Goal: Transaction & Acquisition: Purchase product/service

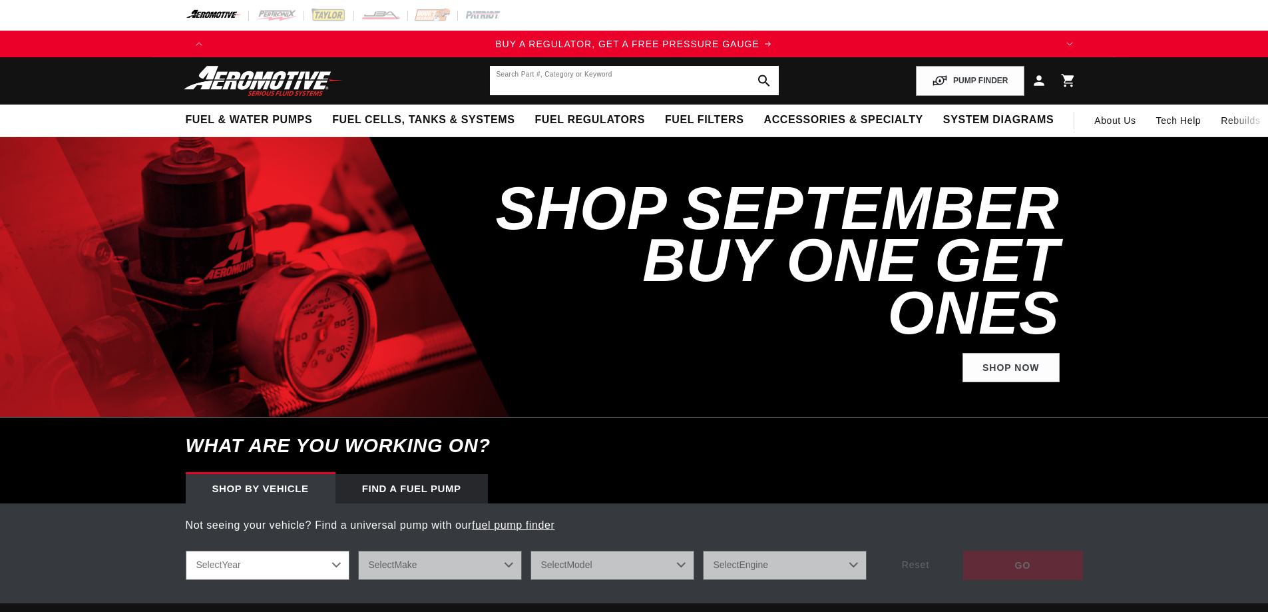
click at [551, 78] on input "text" at bounding box center [634, 80] width 289 height 29
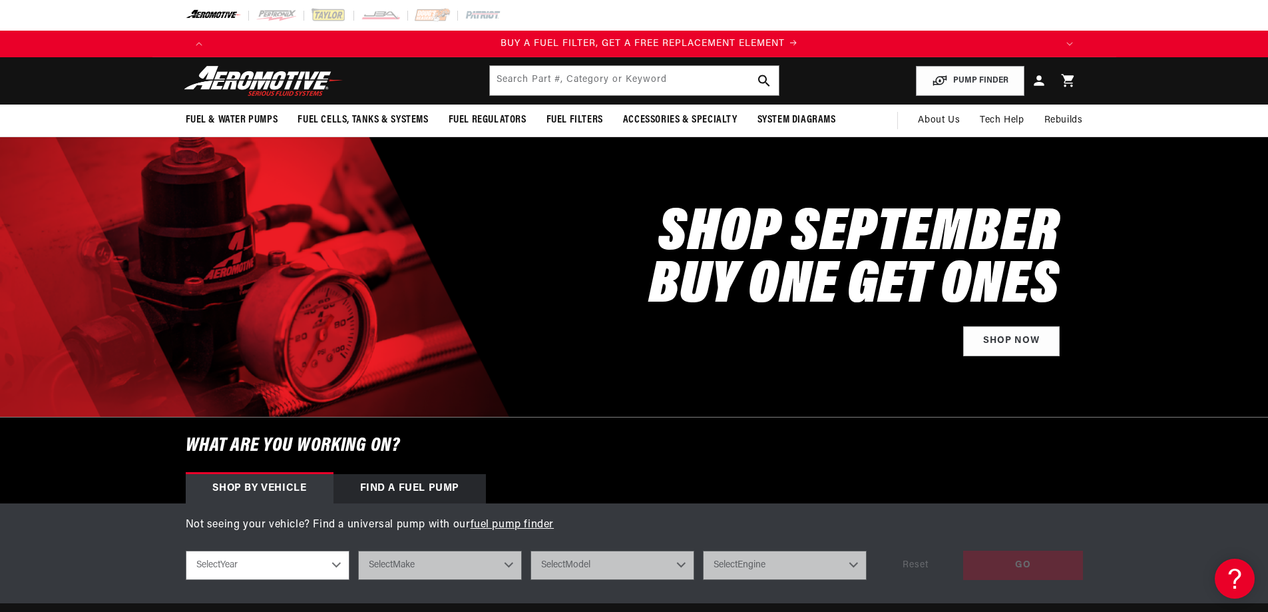
scroll to position [0, 844]
click at [647, 75] on input "text" at bounding box center [634, 80] width 289 height 29
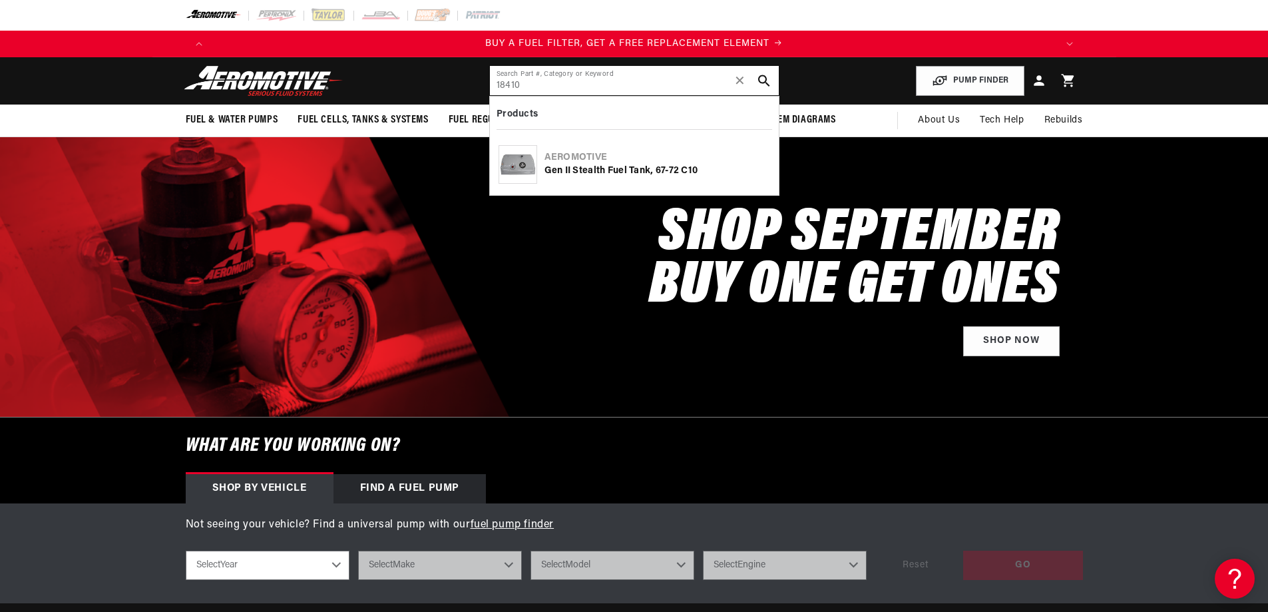
type input "18410"
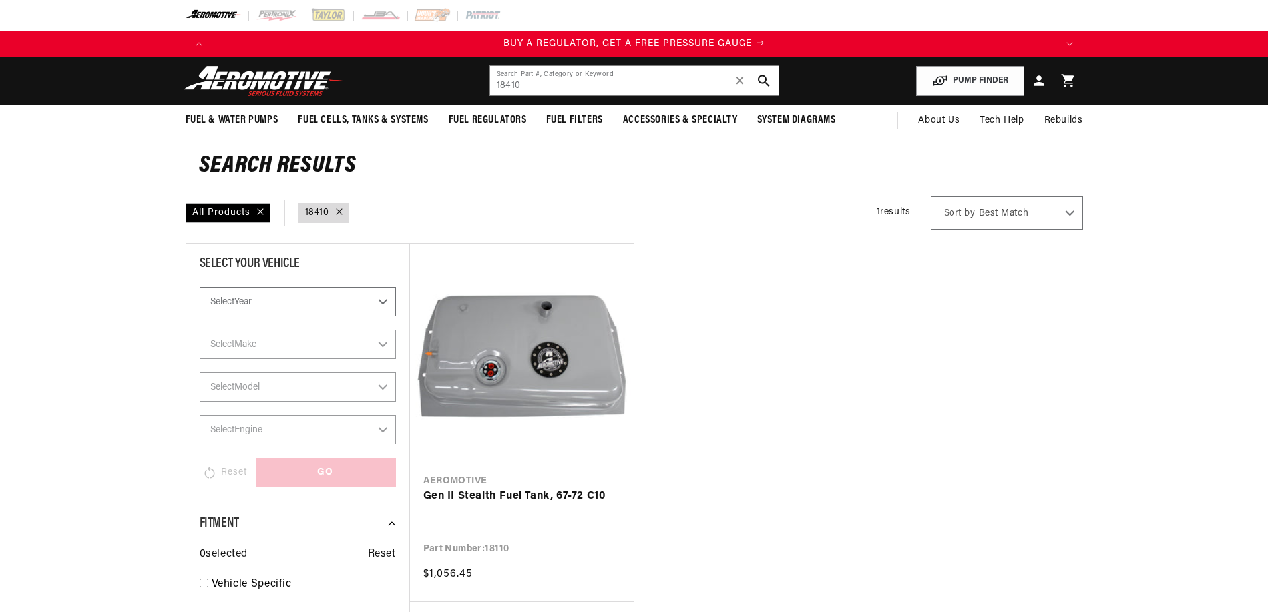
click at [589, 488] on link "Gen II Stealth Fuel Tank, 67-72 C10" at bounding box center [521, 496] width 197 height 17
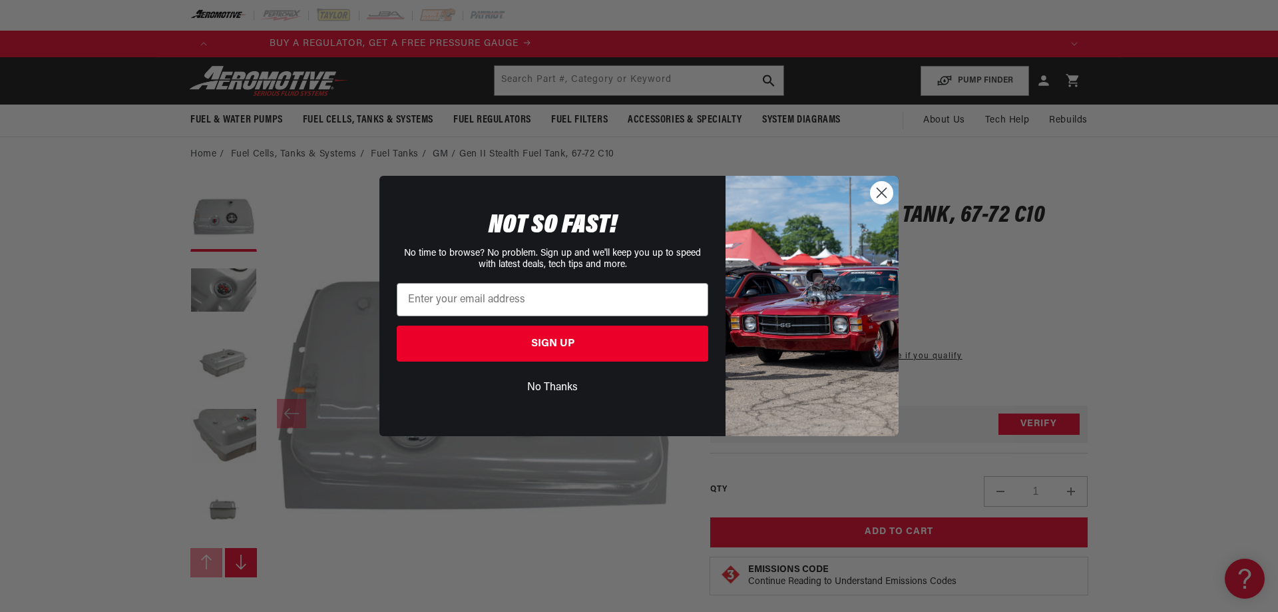
scroll to position [0, 176]
